Goal: Task Accomplishment & Management: Manage account settings

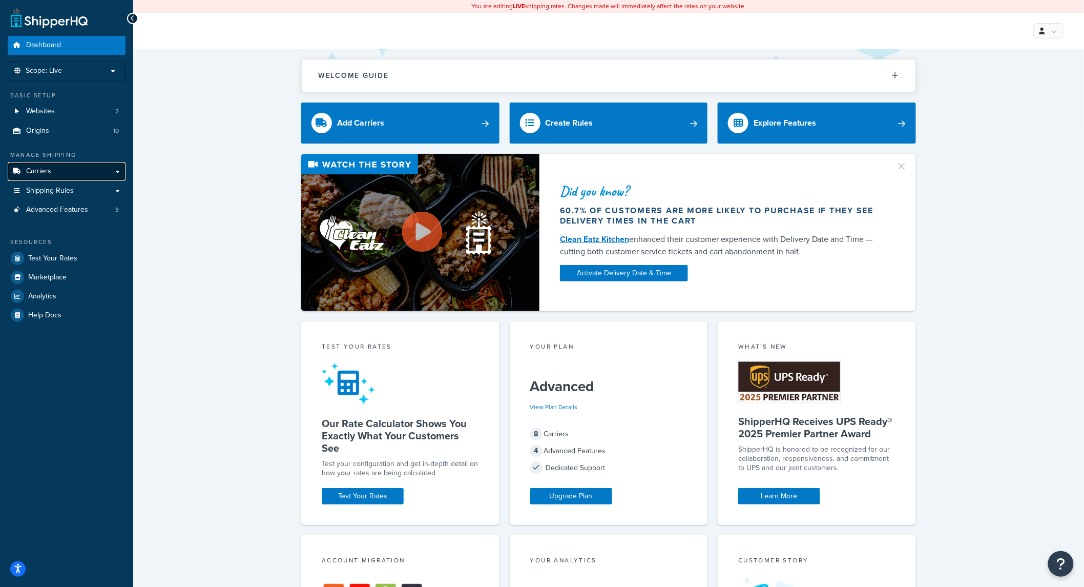
click at [41, 164] on link "Carriers" at bounding box center [67, 171] width 118 height 19
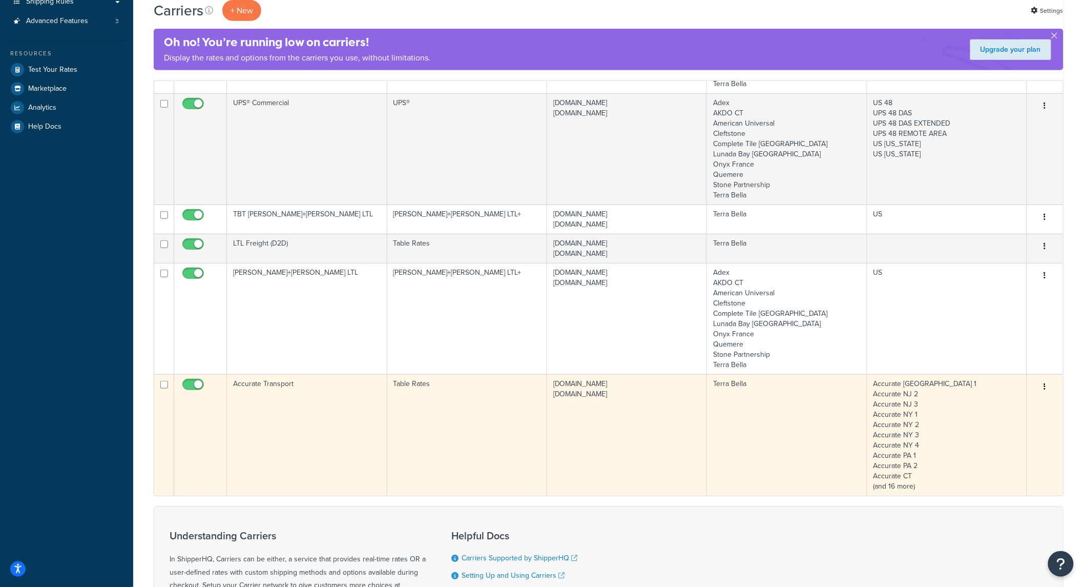
scroll to position [247, 0]
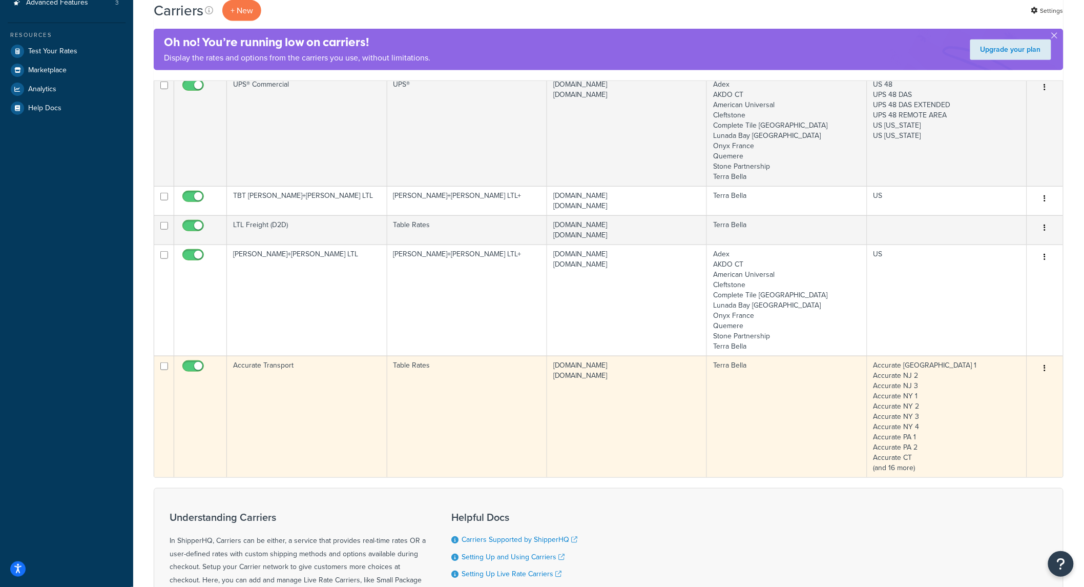
click at [1045, 366] on icon "button" at bounding box center [1045, 367] width 2 height 7
click at [977, 386] on link "Edit" at bounding box center [1004, 389] width 81 height 21
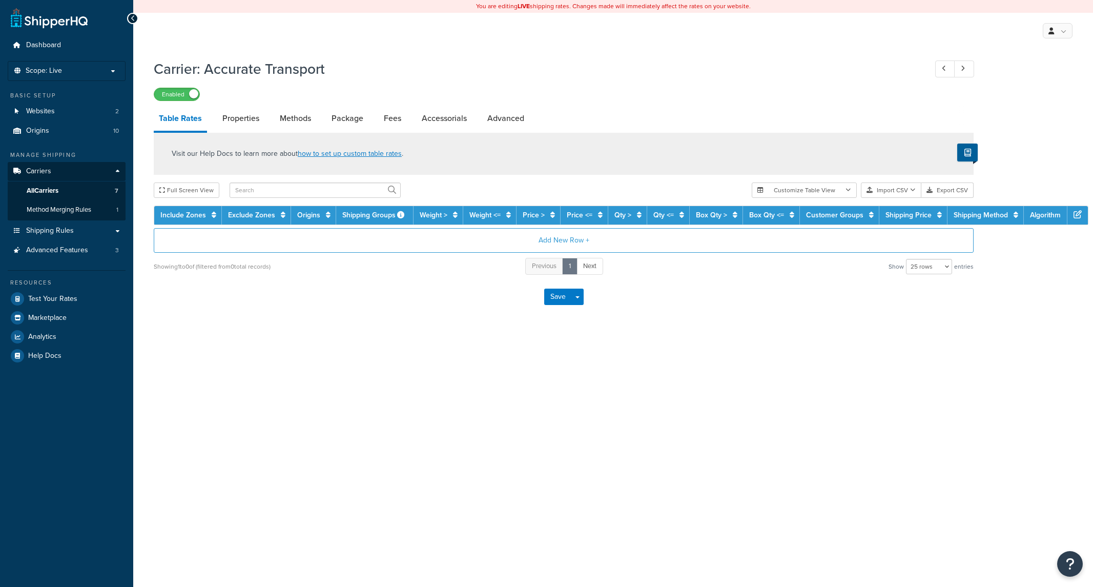
select select "25"
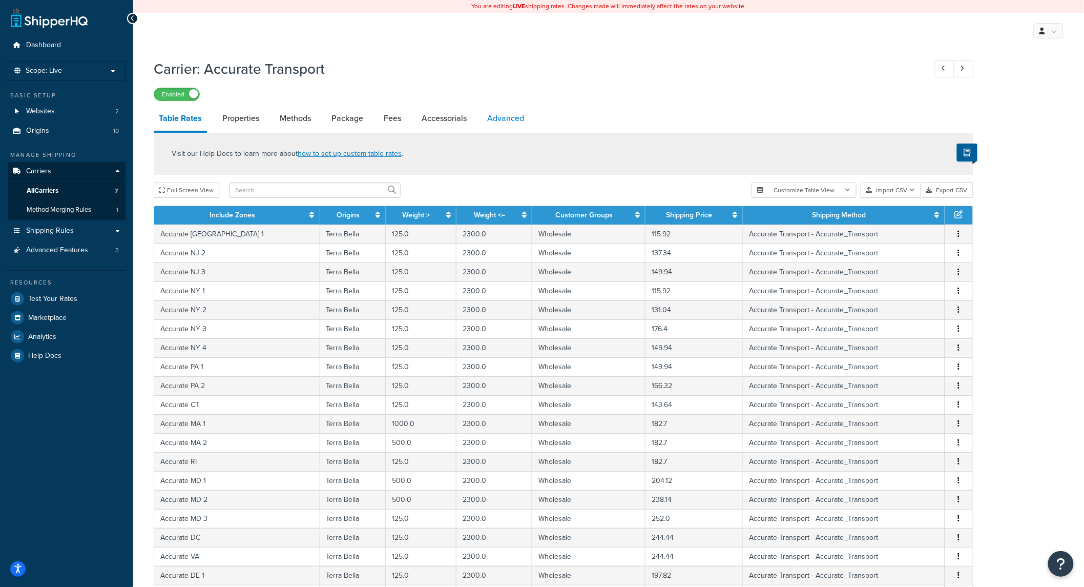
click at [495, 119] on link "Advanced" at bounding box center [505, 118] width 47 height 25
select select "false"
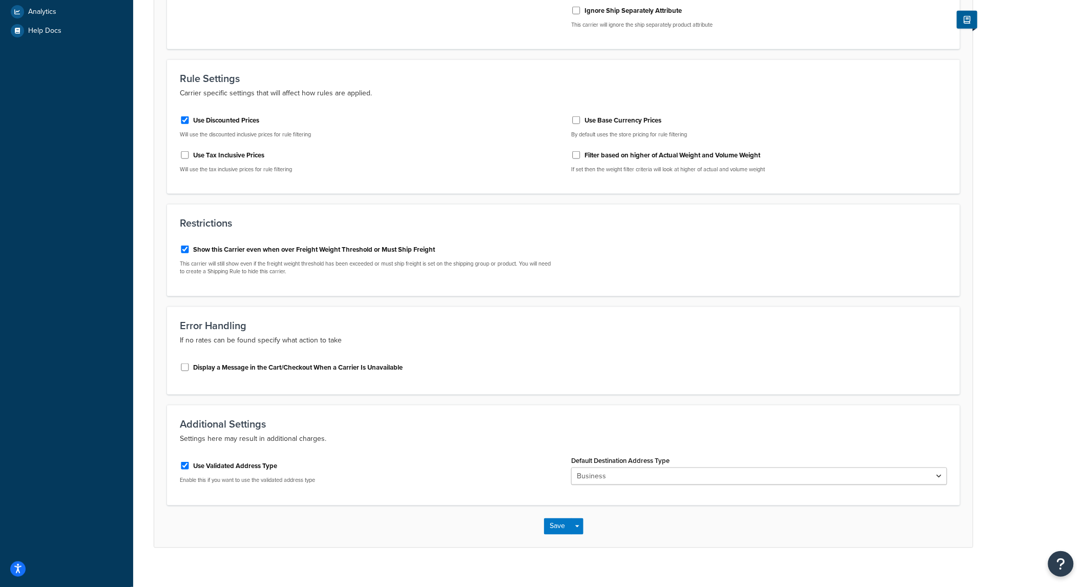
scroll to position [337, 0]
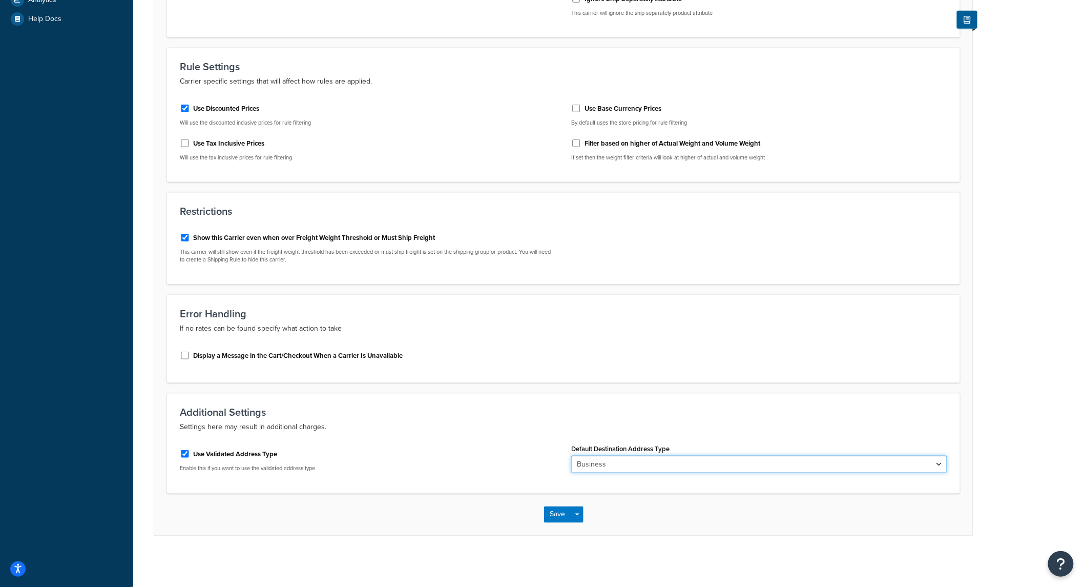
click at [629, 465] on select "Business Residential" at bounding box center [759, 463] width 376 height 17
drag, startPoint x: 400, startPoint y: 462, endPoint x: 310, endPoint y: 457, distance: 89.8
click at [397, 462] on div "Use Validated Address Type Enable this if you want to use the validated address…" at bounding box center [368, 458] width 376 height 27
click at [185, 454] on input "Use Validated Address Type" at bounding box center [185, 454] width 10 height 8
checkbox input "false"
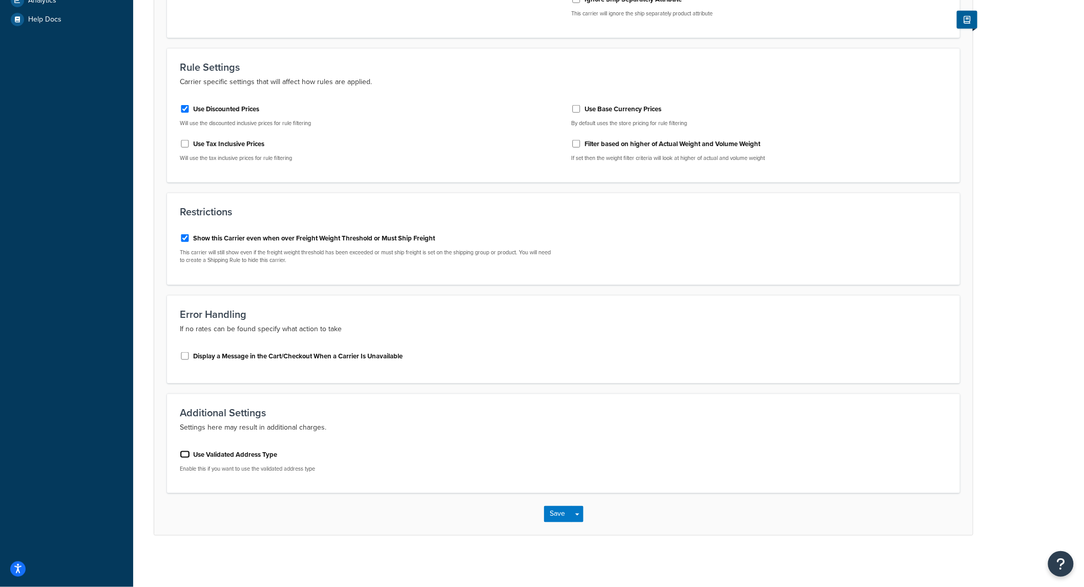
scroll to position [336, 0]
click at [558, 509] on button "Save" at bounding box center [558, 514] width 28 height 16
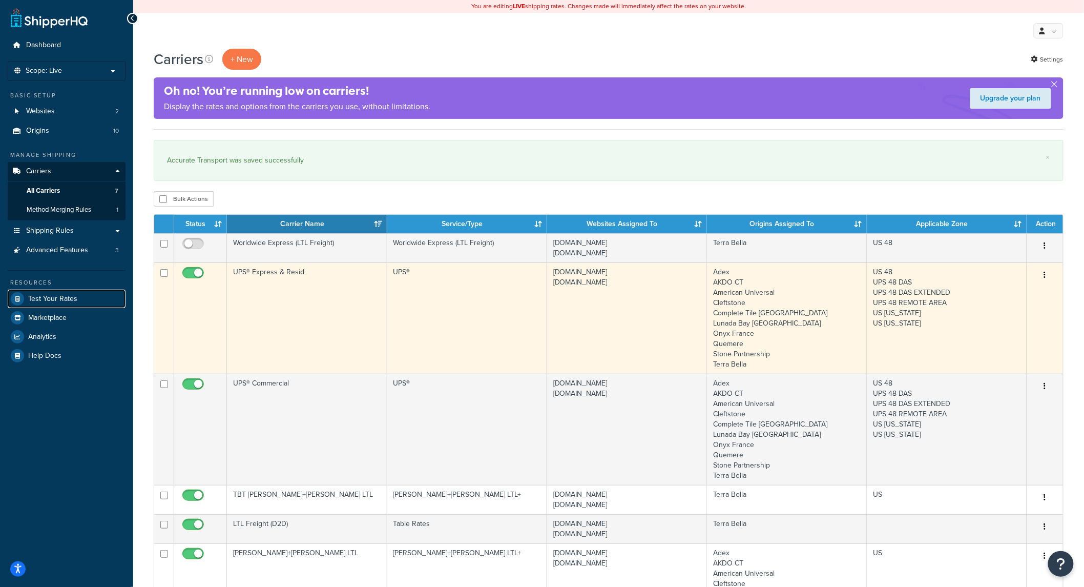
drag, startPoint x: 62, startPoint y: 299, endPoint x: 200, endPoint y: 308, distance: 138.1
click at [62, 299] on span "Test Your Rates" at bounding box center [52, 299] width 49 height 9
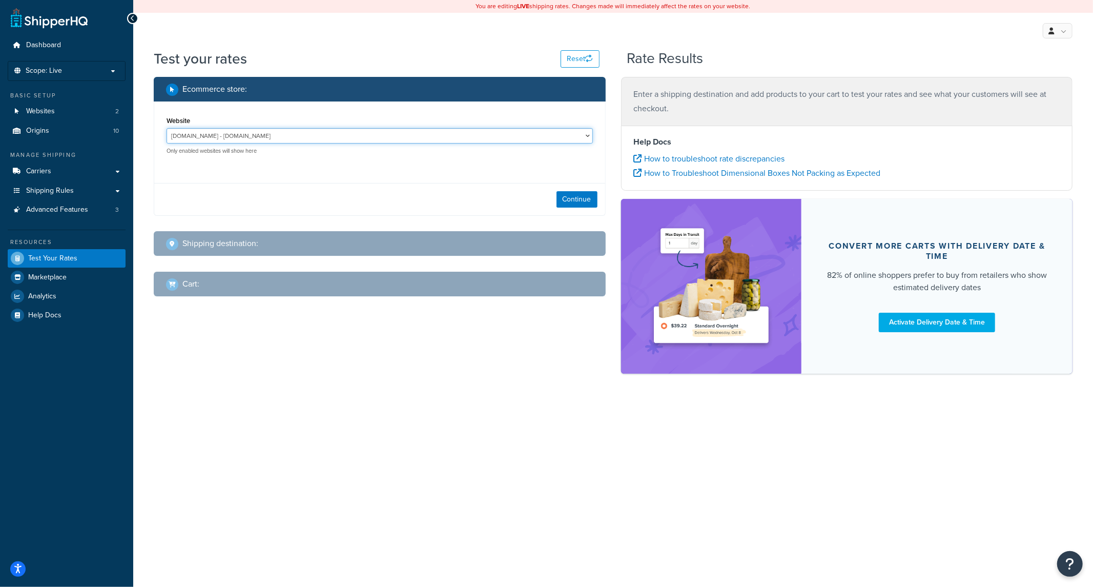
click at [319, 137] on select "completetile.com - completetile.com terrabella.design - terrabella.design" at bounding box center [379, 135] width 426 height 15
select select "f0590a72f4d173f699101fbc78d6c536"
click at [166, 128] on select "completetile.com - completetile.com terrabella.design - terrabella.design" at bounding box center [379, 135] width 426 height 15
click at [587, 198] on button "Continue" at bounding box center [576, 199] width 41 height 16
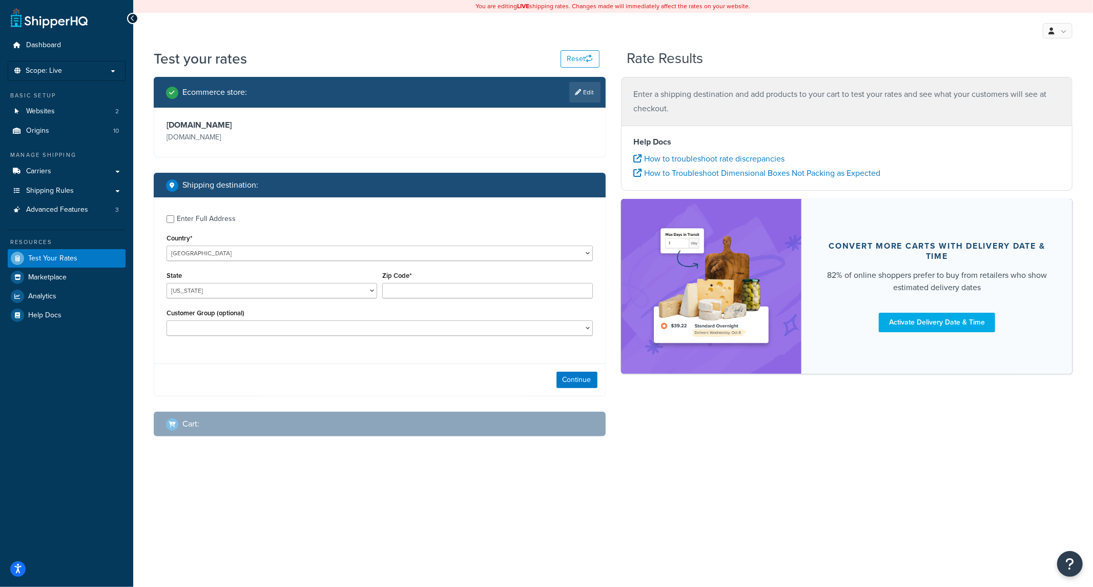
drag, startPoint x: 197, startPoint y: 222, endPoint x: 211, endPoint y: 230, distance: 15.4
click at [197, 221] on div "Enter Full Address" at bounding box center [206, 219] width 59 height 14
click at [174, 221] on input "Enter Full Address" at bounding box center [170, 219] width 8 height 8
checkbox input "true"
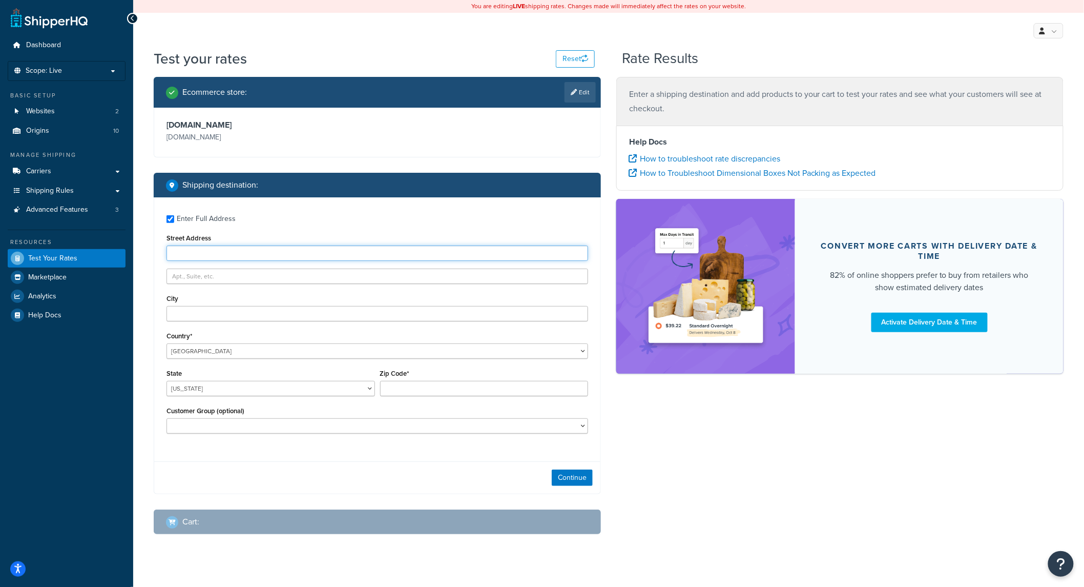
click at [220, 257] on input "Street Address" at bounding box center [377, 252] width 422 height 15
click at [213, 249] on input "Street Address" at bounding box center [377, 252] width 422 height 15
type input "30 Andrews Drive"
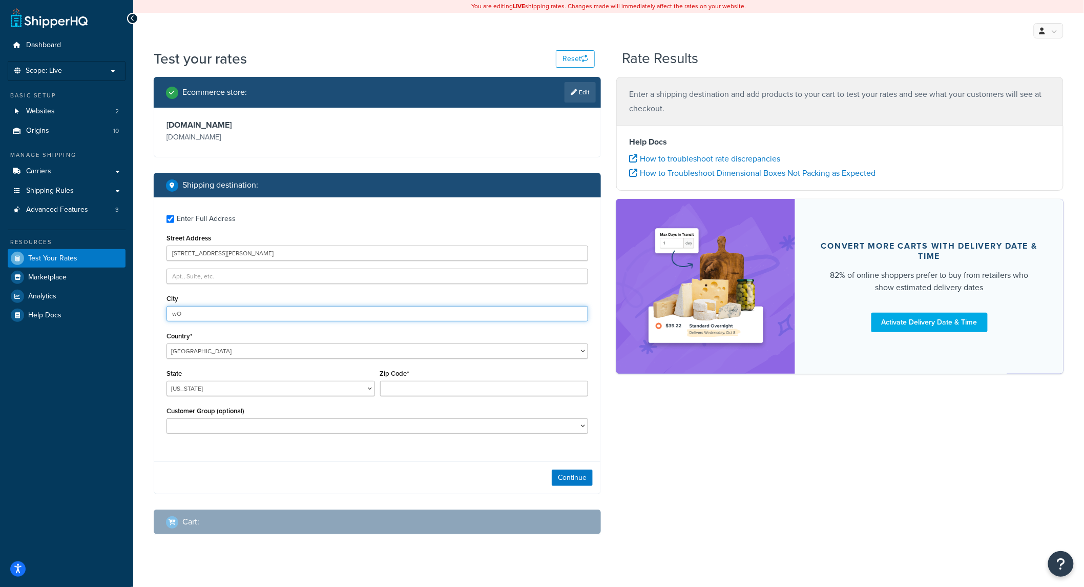
type input "w"
type input "Woodland Park"
select select "NJ"
type input "07424"
click at [377, 439] on div "Customer Group (optional) Logged In Not Logged in Retail Wholesale" at bounding box center [377, 422] width 427 height 37
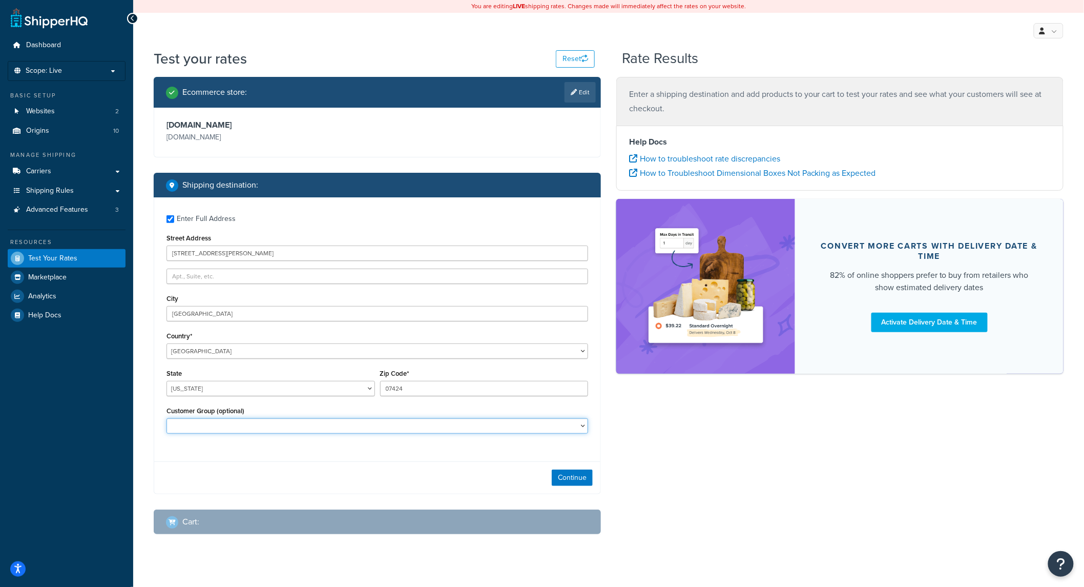
drag, startPoint x: 386, startPoint y: 428, endPoint x: 370, endPoint y: 433, distance: 17.2
click at [386, 428] on select "Logged In Not Logged in Retail Wholesale" at bounding box center [377, 425] width 422 height 15
select select "Wholesale"
click at [166, 419] on select "Logged In Not Logged in Retail Wholesale" at bounding box center [377, 425] width 422 height 15
click at [582, 473] on button "Continue" at bounding box center [572, 477] width 41 height 16
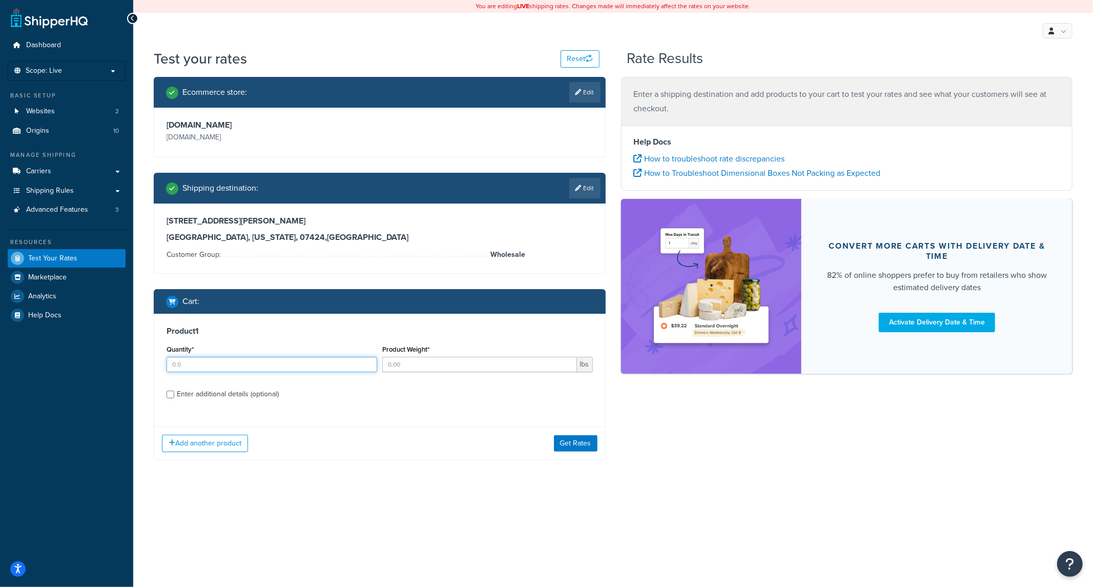
click at [336, 367] on input "Quantity*" at bounding box center [271, 364] width 211 height 15
type input "1"
click at [455, 362] on input "Product Weight*" at bounding box center [479, 364] width 195 height 15
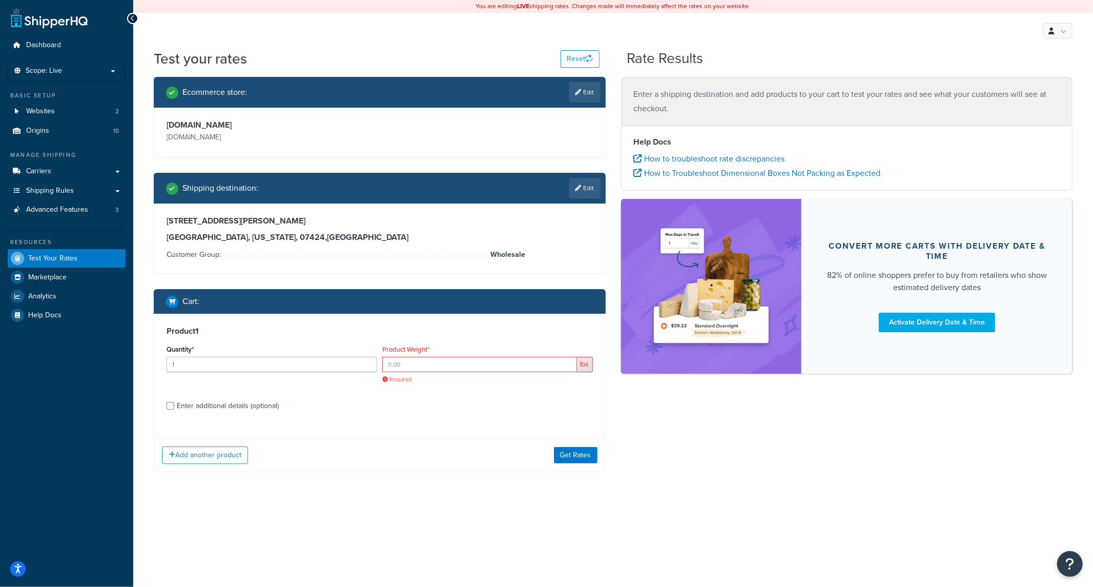
drag, startPoint x: 224, startPoint y: 319, endPoint x: 274, endPoint y: 319, distance: 49.7
click at [224, 319] on div "Product 1 Quantity* 1 Product Weight* lbs Required Enter additional details (op…" at bounding box center [379, 372] width 451 height 116
click at [459, 367] on input "Product Weight*" at bounding box center [479, 364] width 195 height 15
type input "4"
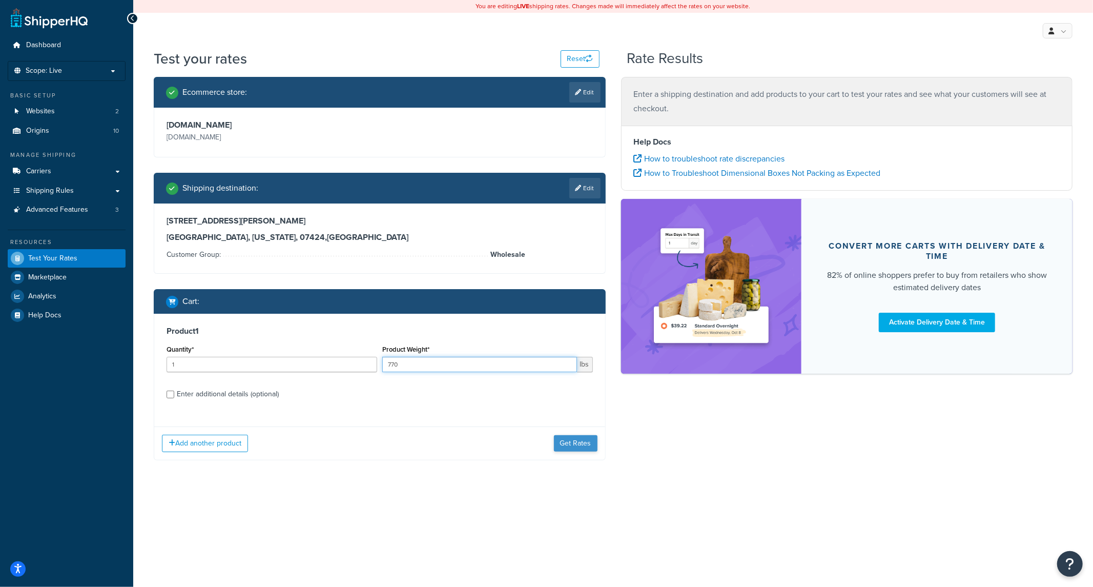
type input "770"
click at [574, 446] on button "Get Rates" at bounding box center [576, 443] width 44 height 16
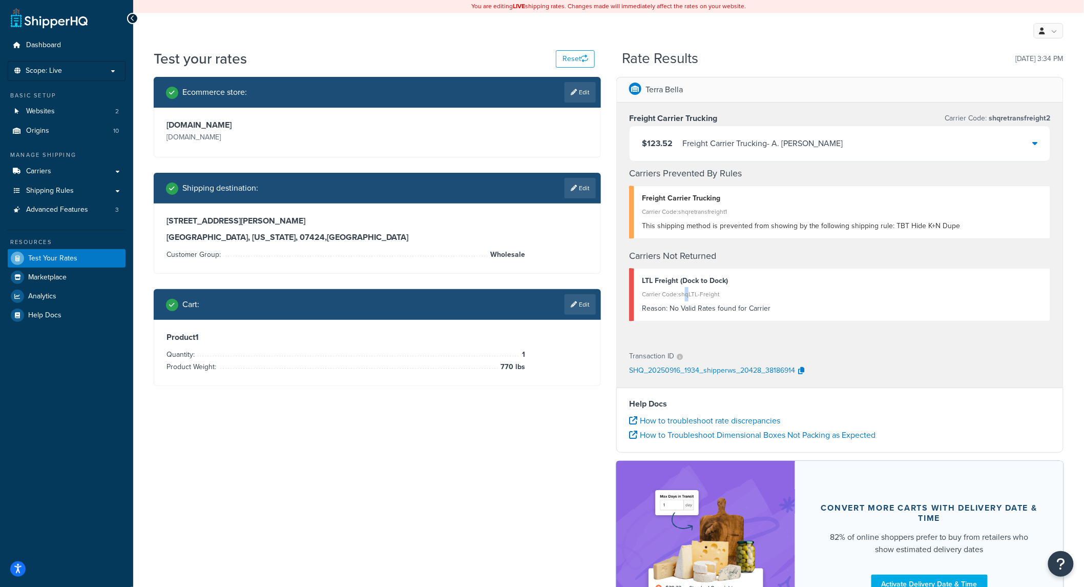
click at [687, 298] on div "Carrier Code: shqLTL-Freight" at bounding box center [842, 294] width 401 height 14
click at [45, 176] on link "Carriers" at bounding box center [67, 171] width 118 height 19
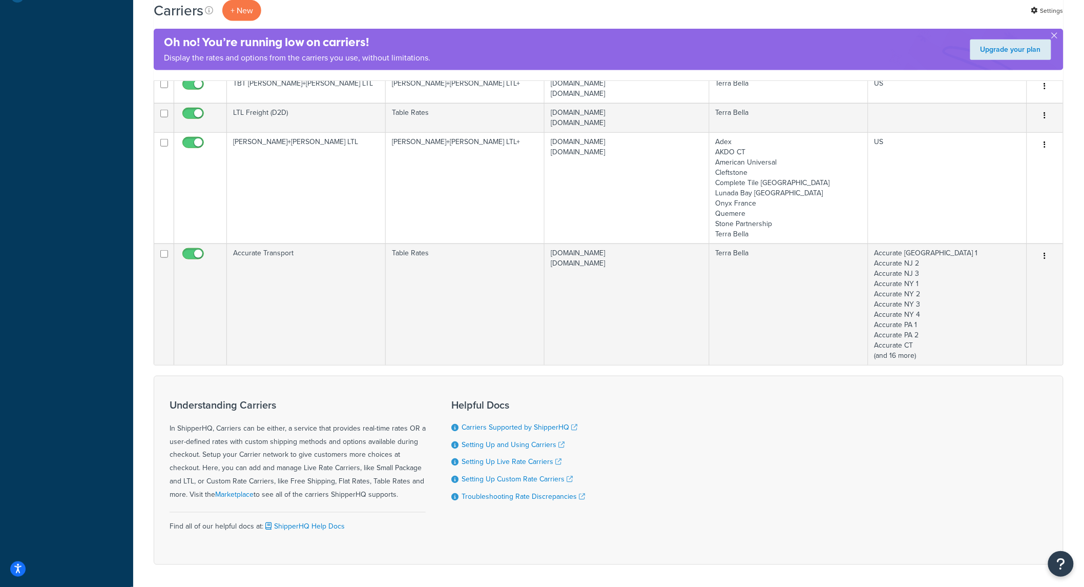
scroll to position [400, 0]
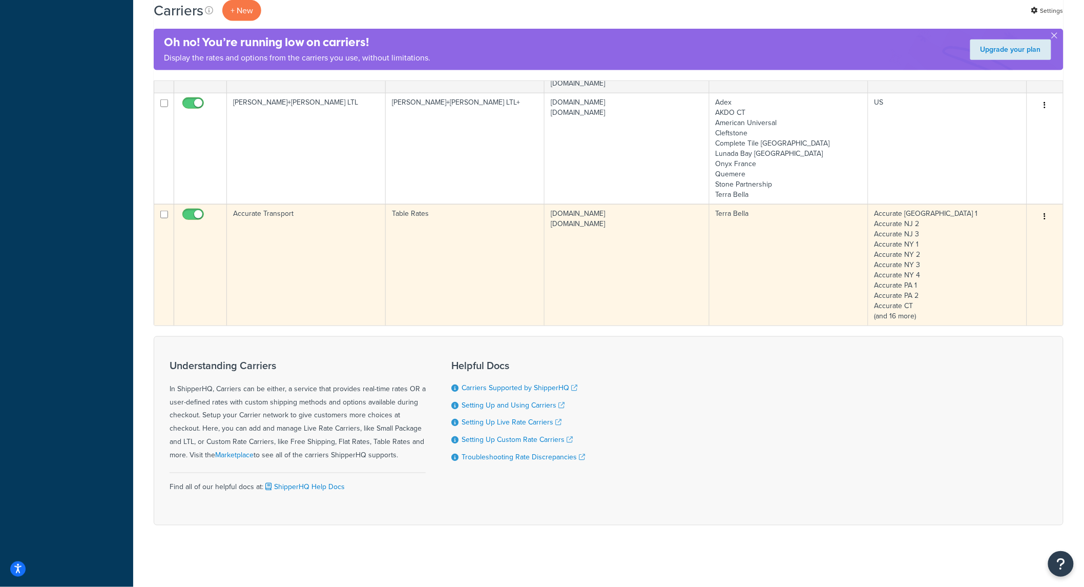
click at [846, 274] on td "Terra Bella" at bounding box center [789, 264] width 159 height 121
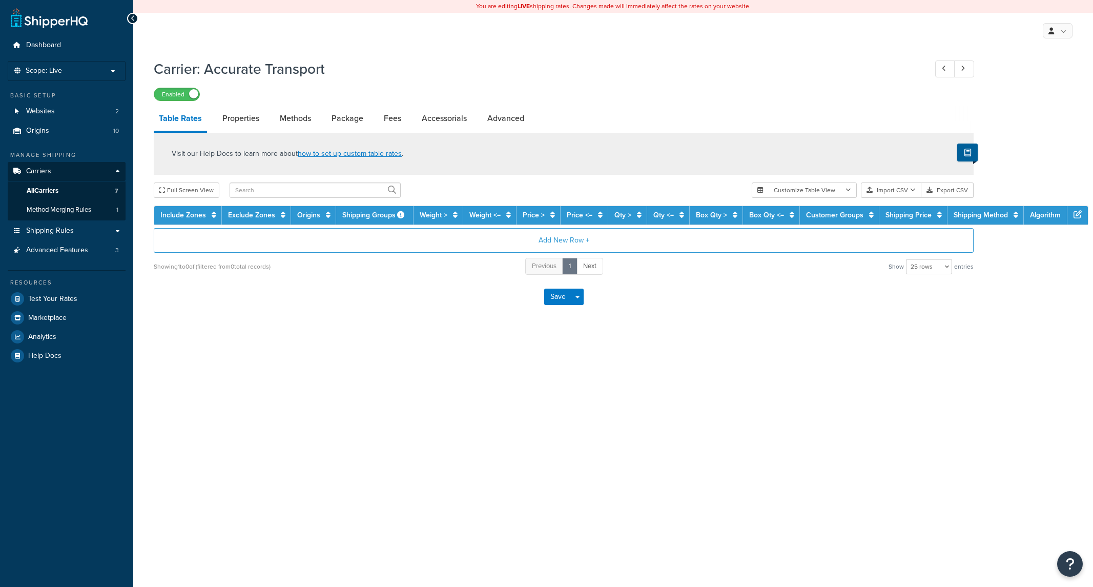
select select "25"
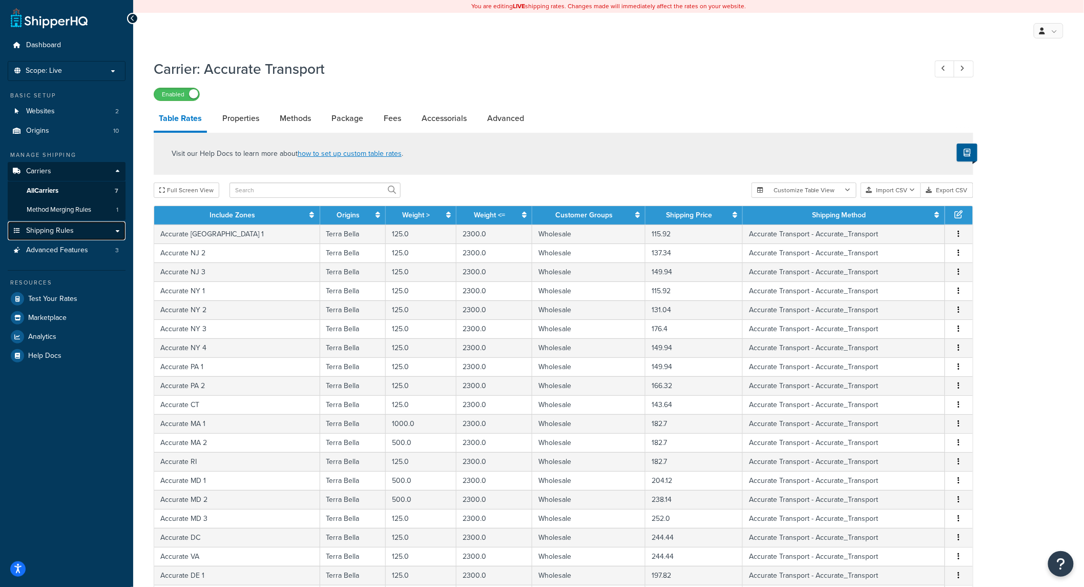
click at [47, 228] on span "Shipping Rules" at bounding box center [50, 230] width 48 height 9
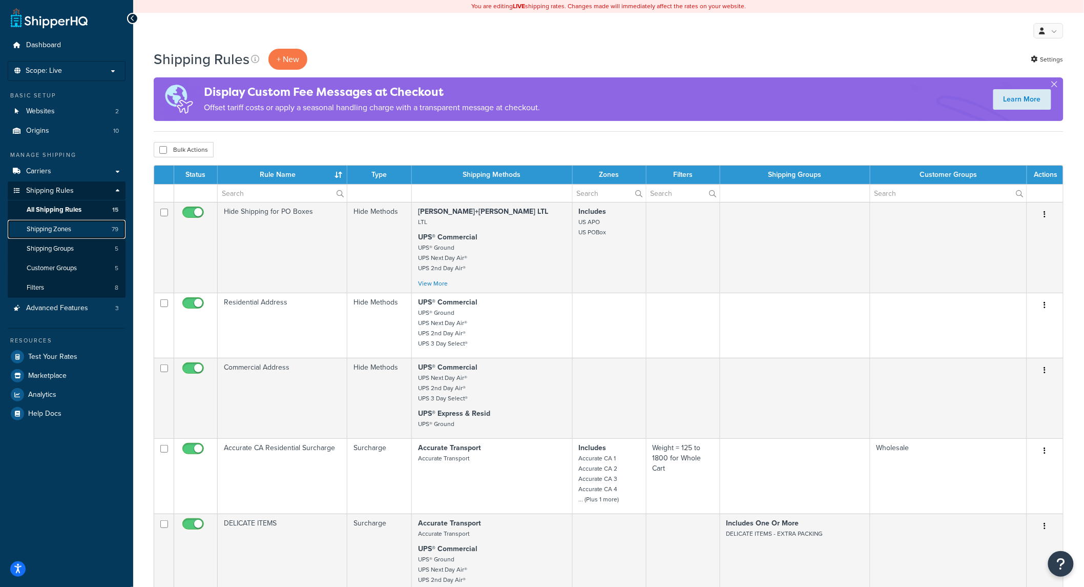
click at [55, 229] on span "Shipping Zones" at bounding box center [49, 229] width 45 height 9
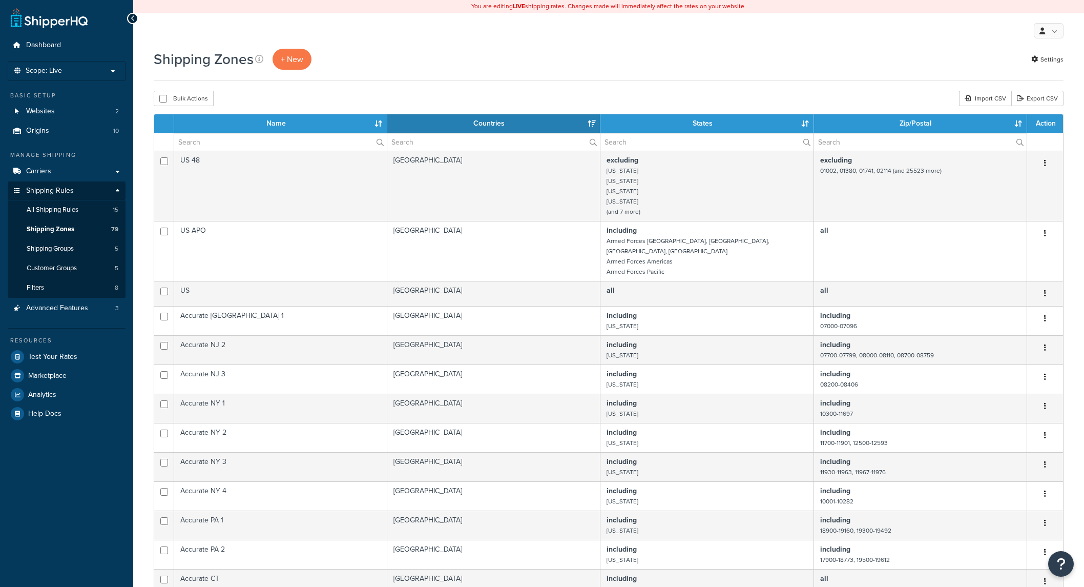
select select "15"
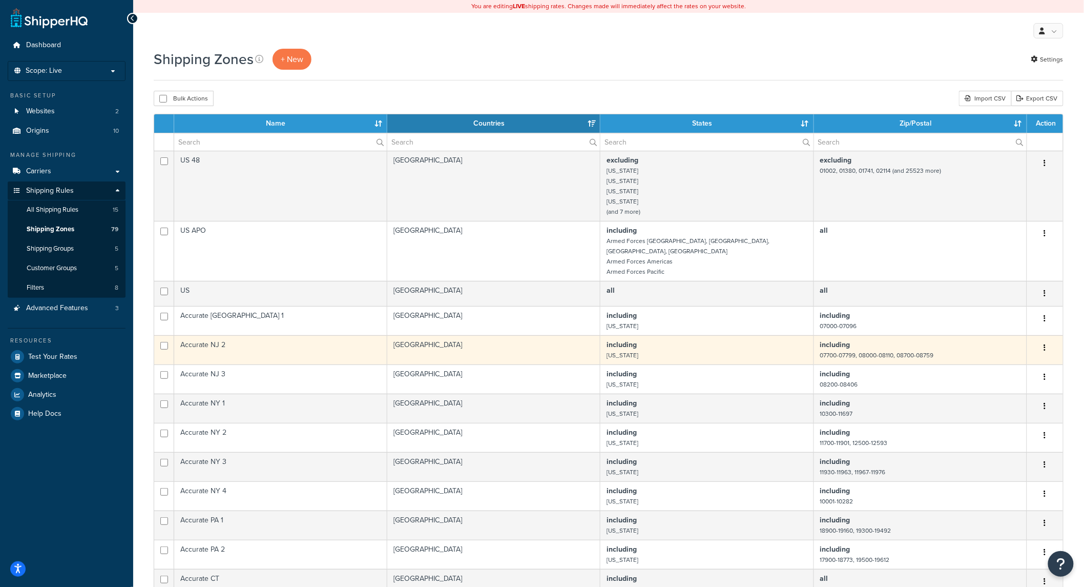
click at [904, 355] on td "including 07700-07799, 08000-08110, 08700-08759" at bounding box center [920, 349] width 213 height 29
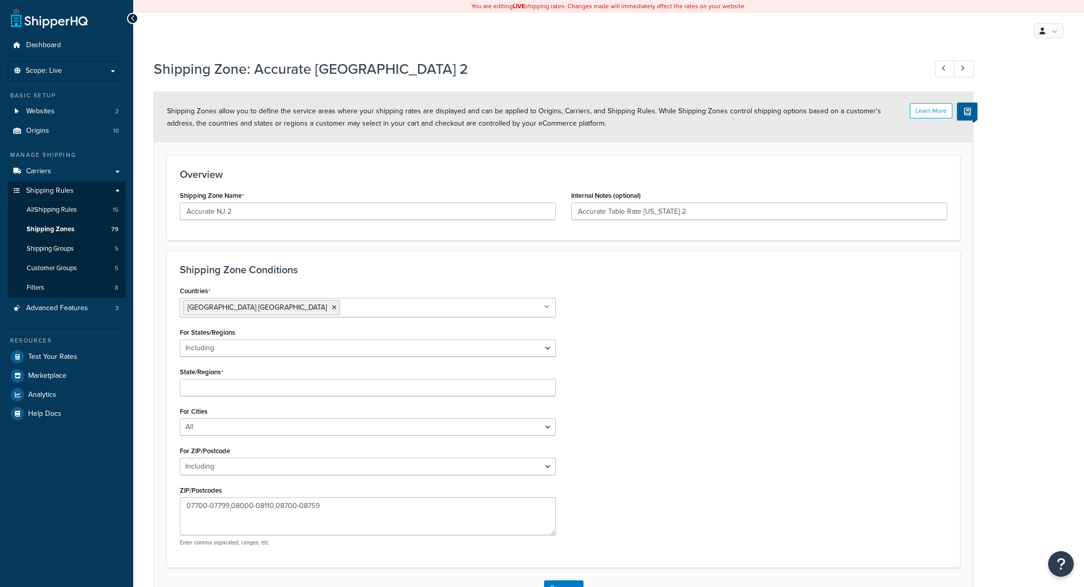
select select "including"
